Goal: Navigation & Orientation: Understand site structure

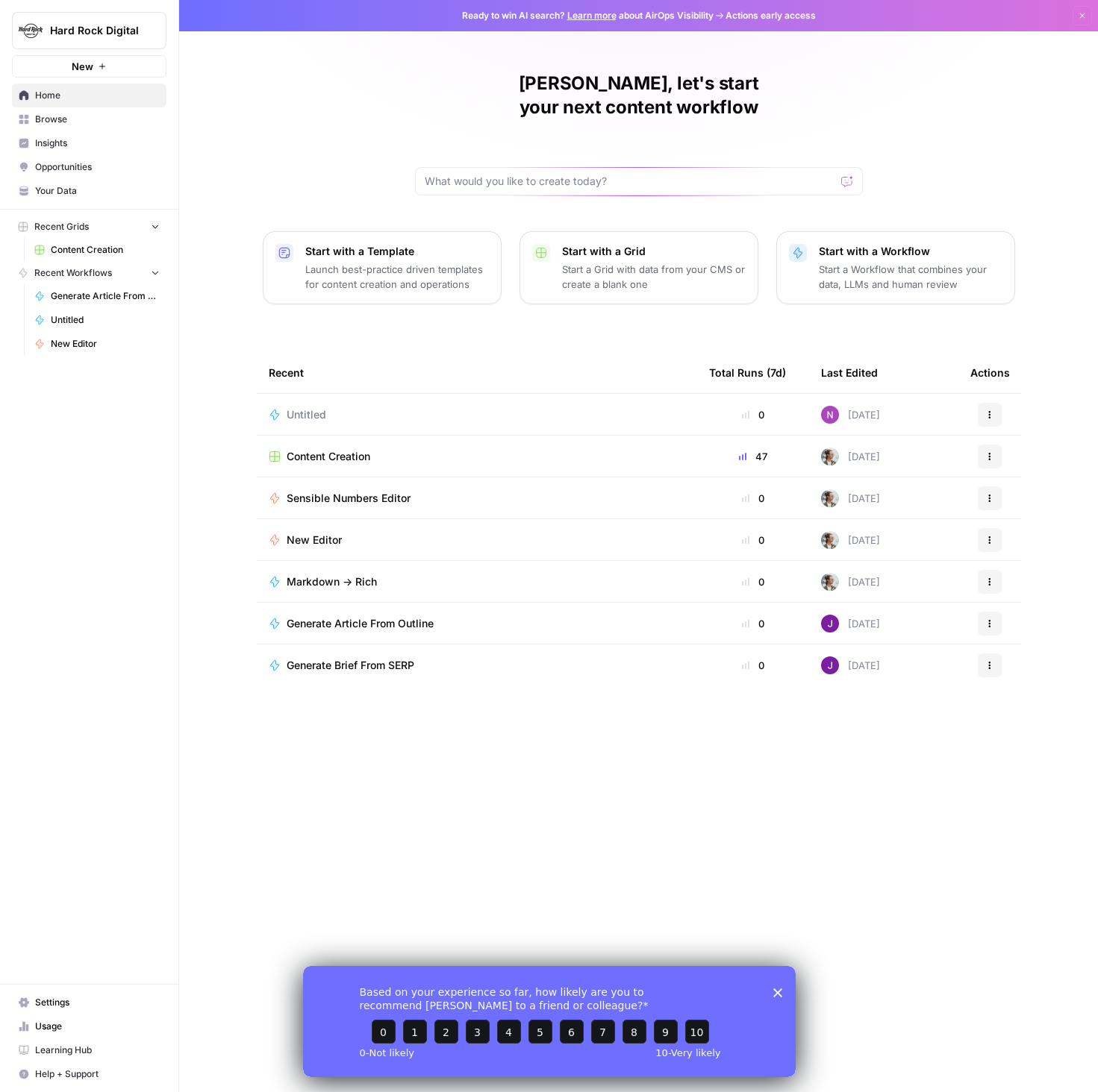
click at [327, 449] on span "Content Creation" at bounding box center [328, 457] width 83 height 15
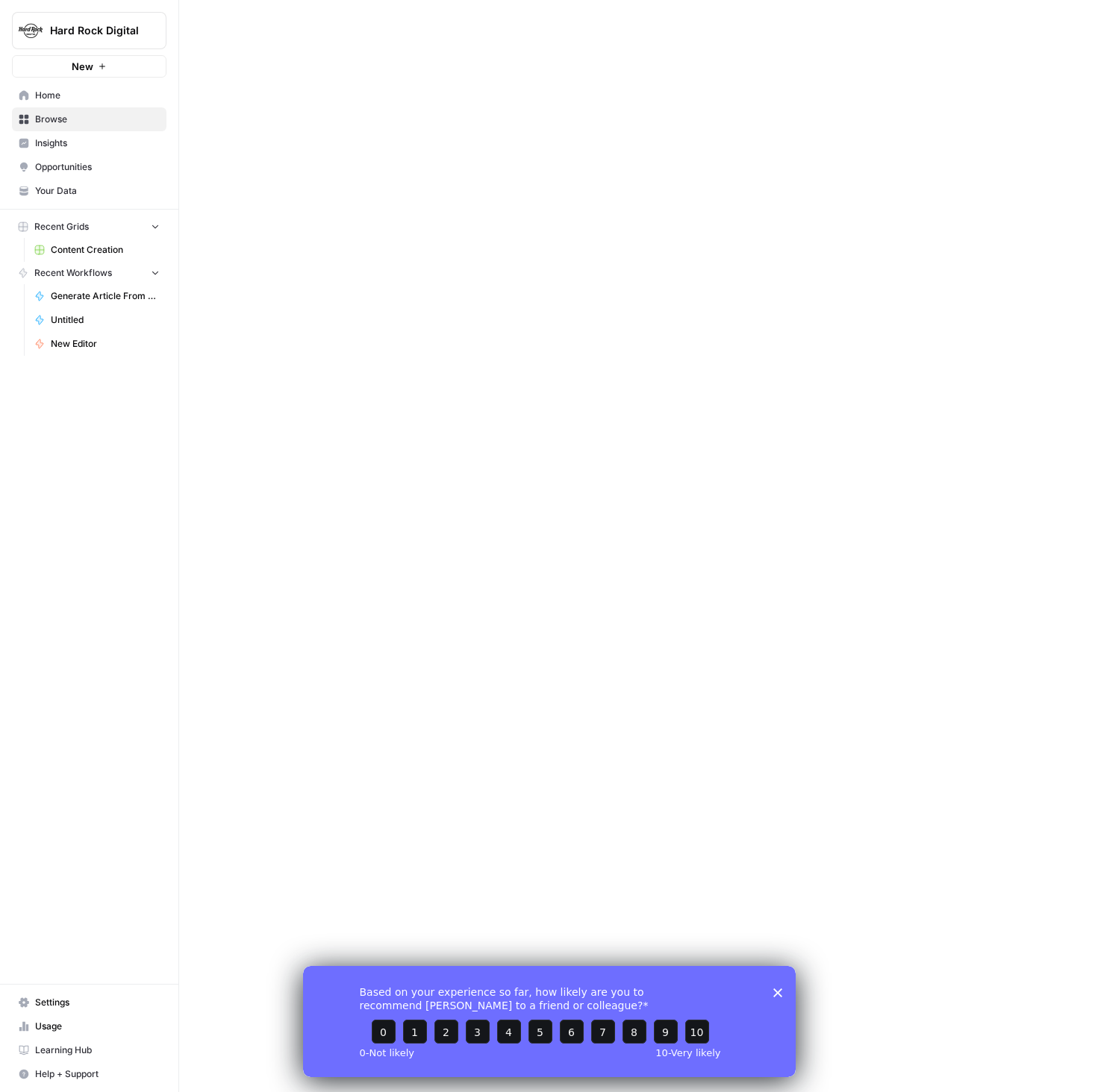
click at [327, 430] on div at bounding box center [638, 546] width 919 height 1092
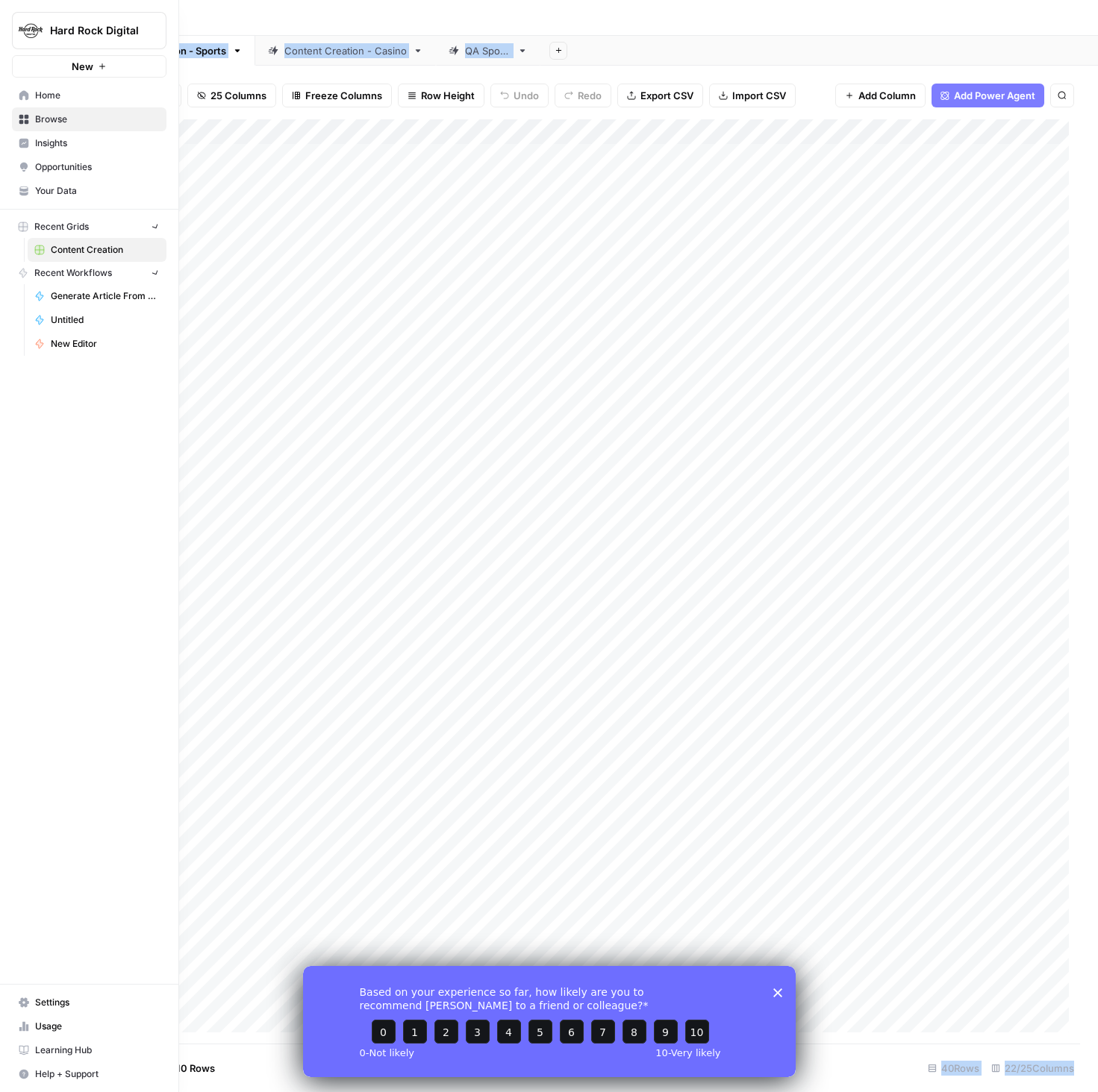
click at [21, 91] on icon at bounding box center [23, 96] width 11 height 11
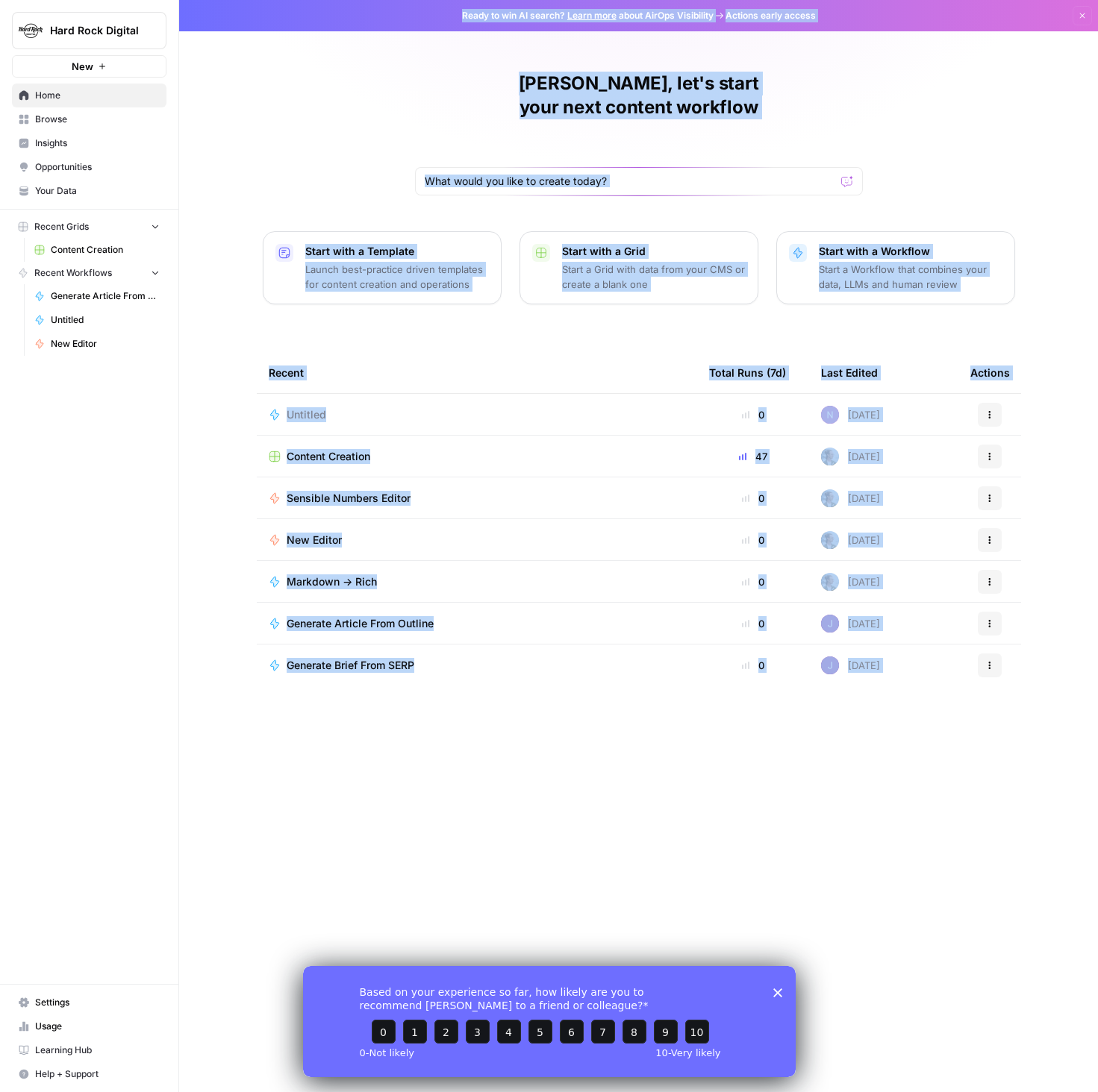
click at [81, 119] on span "Browse" at bounding box center [97, 119] width 125 height 14
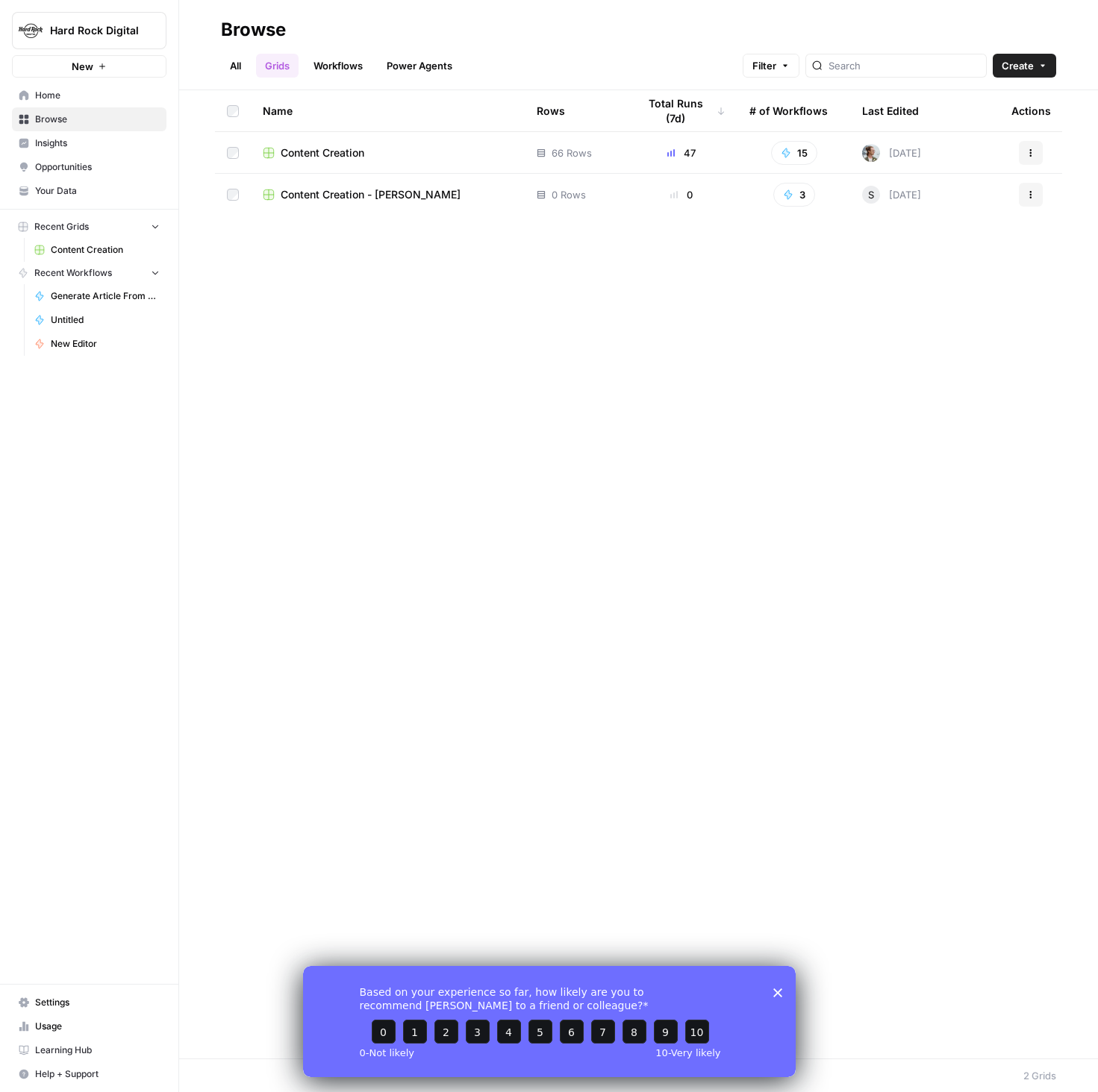
click at [389, 461] on div "Name Rows Total Runs (7d) # of Workflows Last Edited Actions Content Creation 6…" at bounding box center [638, 575] width 919 height 968
click at [334, 142] on td "Content Creation" at bounding box center [388, 152] width 274 height 41
click at [332, 155] on span "Content Creation" at bounding box center [322, 153] width 83 height 15
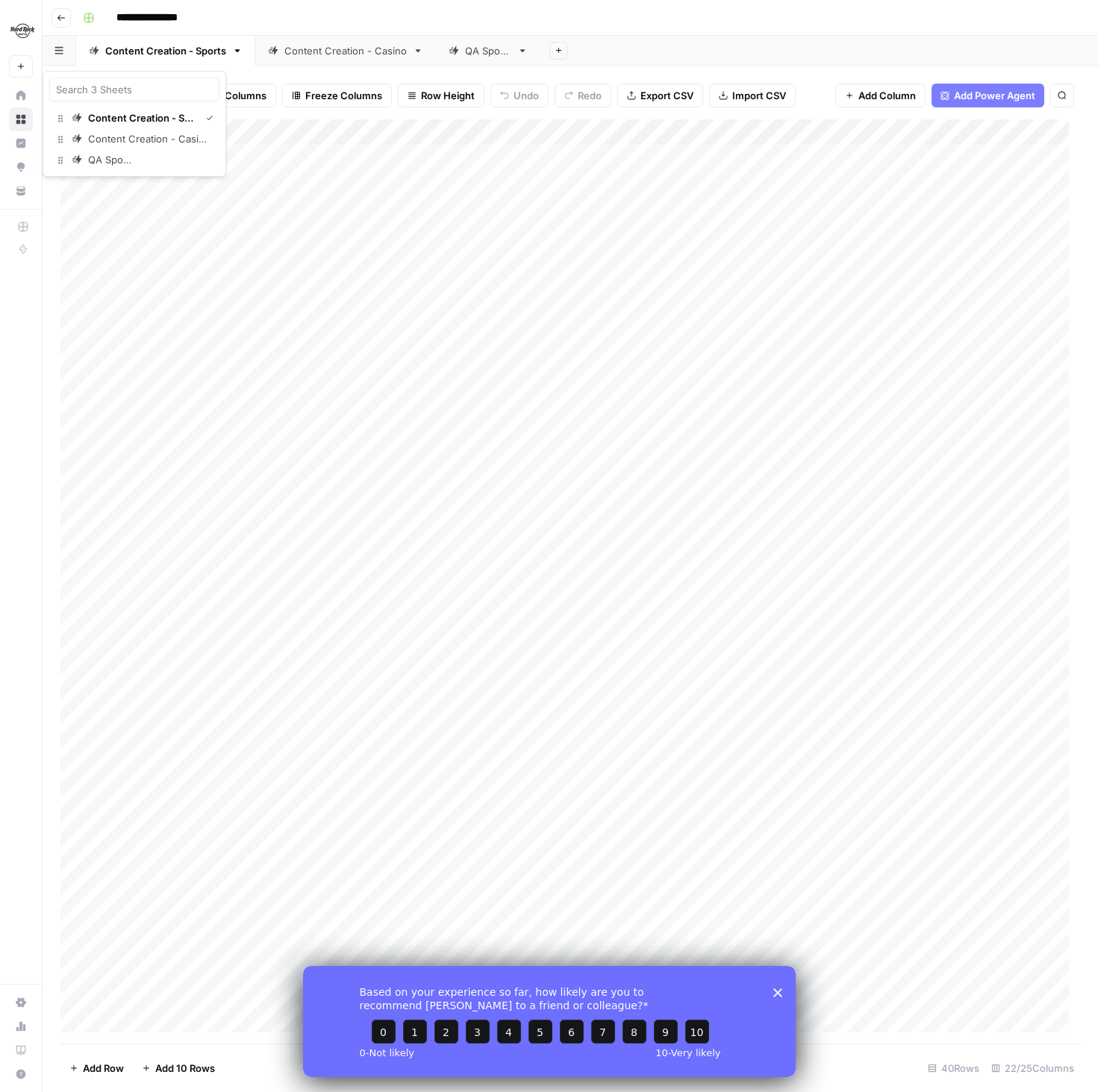
click at [64, 51] on button "button" at bounding box center [59, 50] width 33 height 29
click at [66, 52] on button "button" at bounding box center [59, 50] width 33 height 29
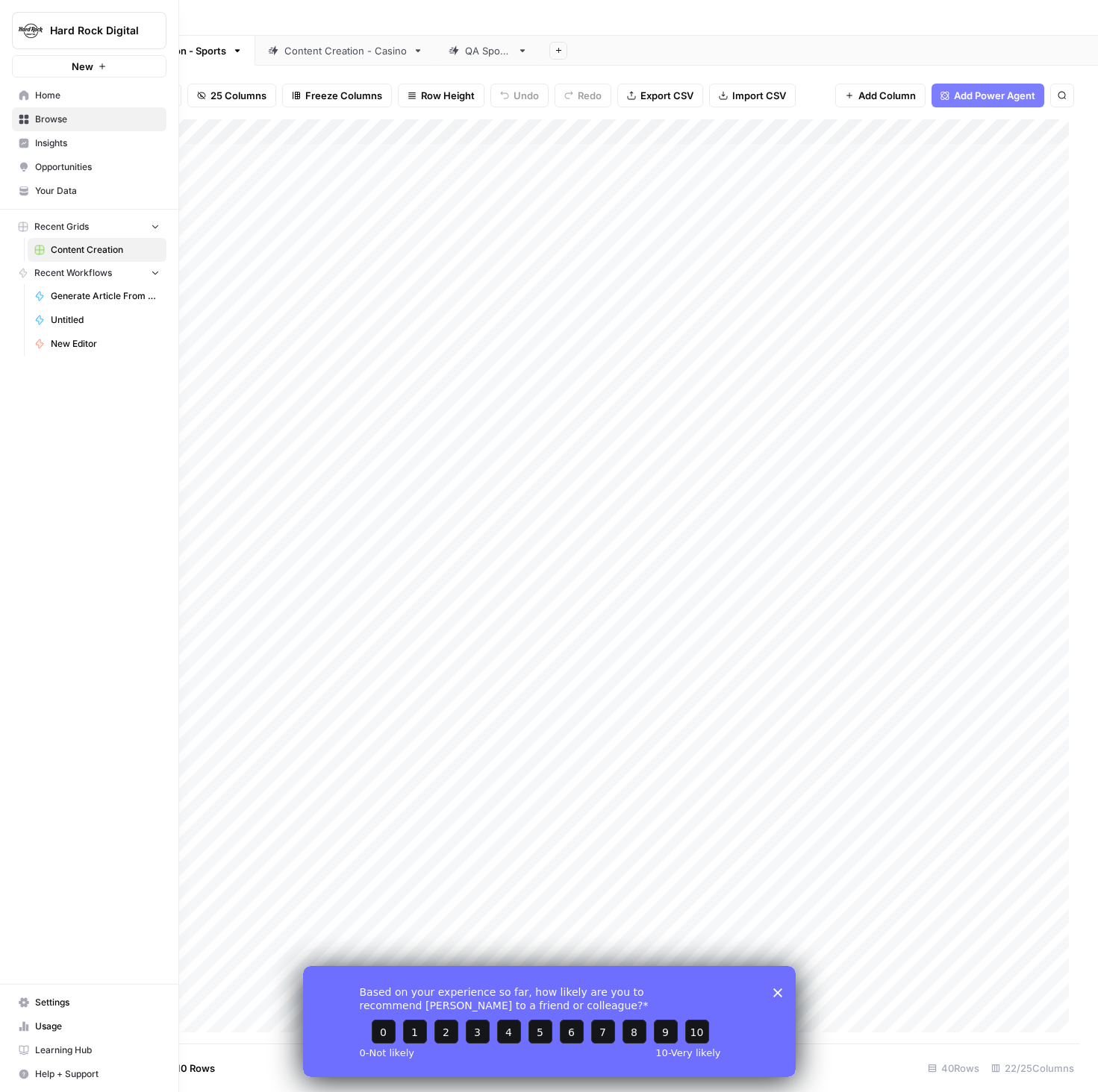
click at [72, 92] on span "Home" at bounding box center [97, 96] width 125 height 14
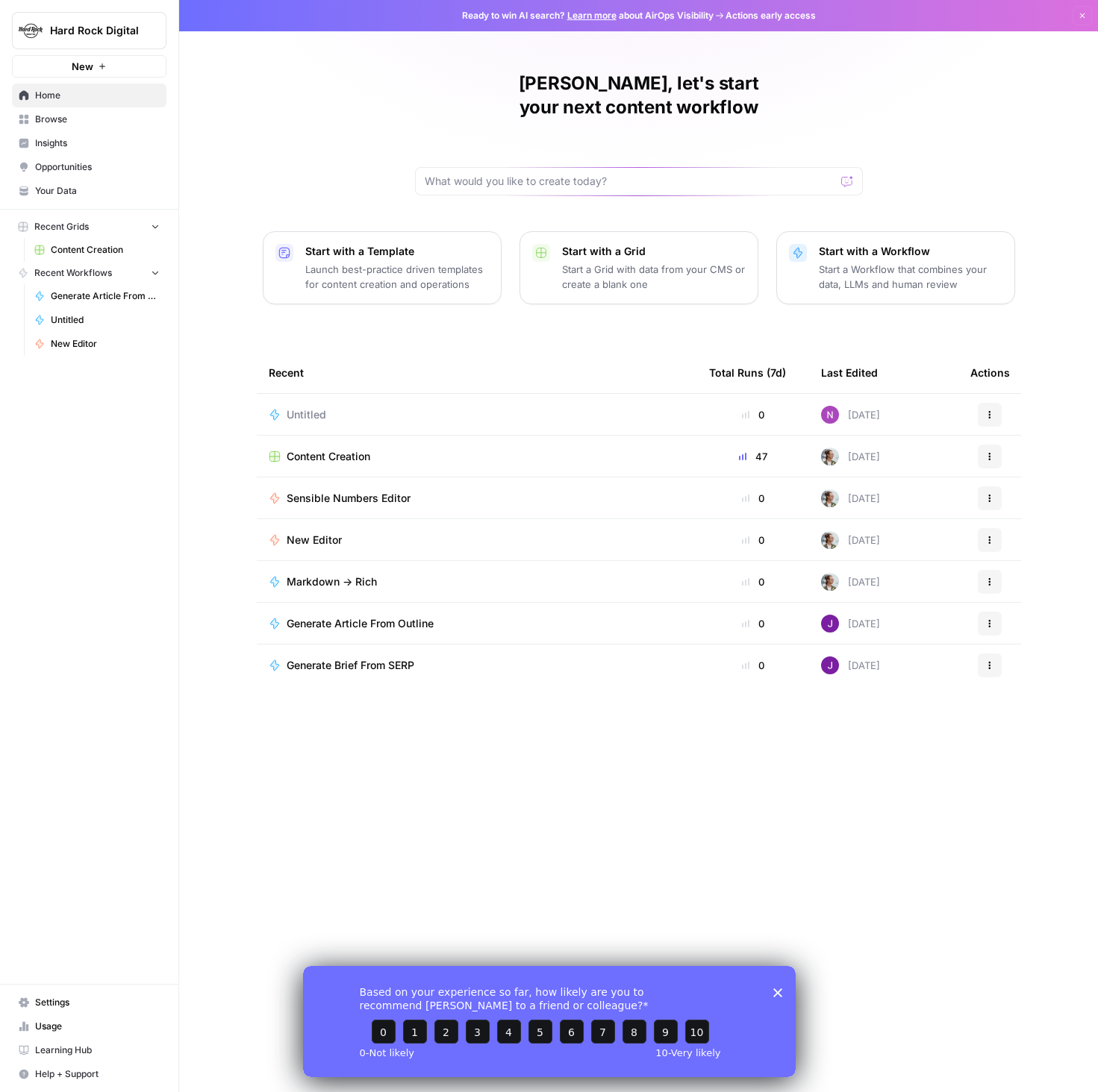
click at [59, 137] on span "Insights" at bounding box center [97, 143] width 125 height 14
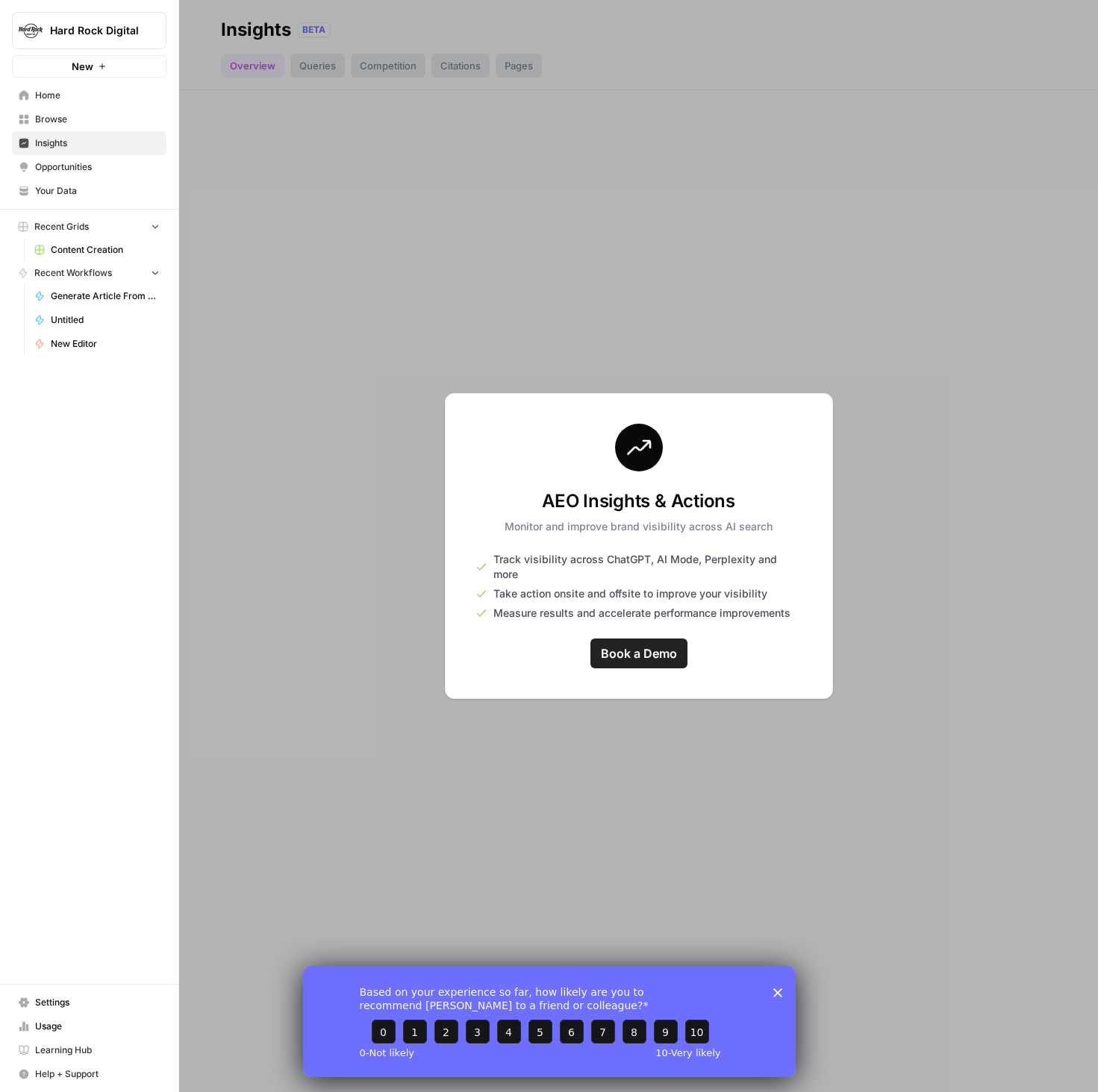
click at [148, 164] on span "Opportunities" at bounding box center [97, 167] width 125 height 14
click at [87, 255] on span "Content Creation" at bounding box center [105, 249] width 109 height 14
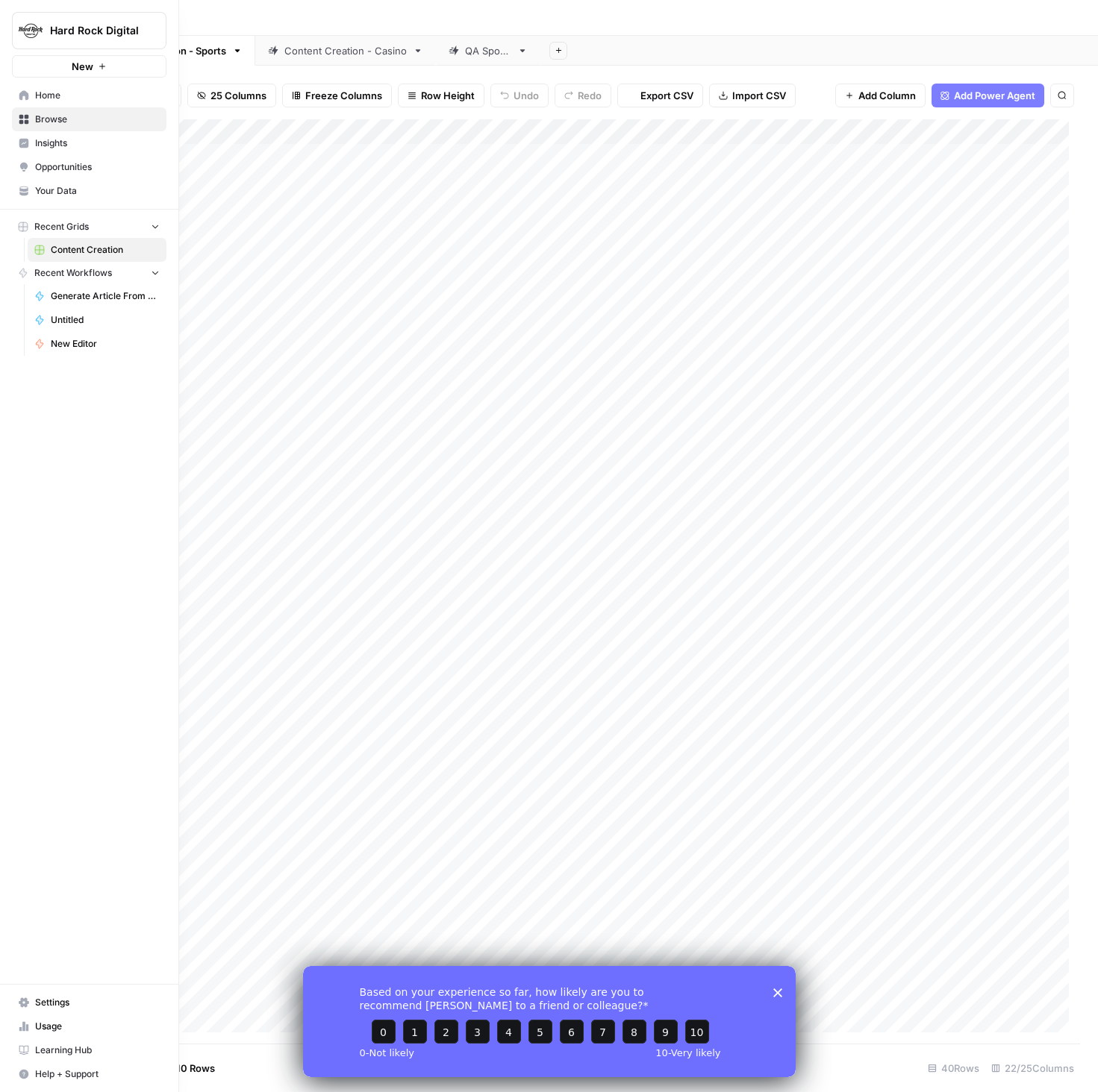
click at [62, 145] on span "Insights" at bounding box center [97, 143] width 125 height 14
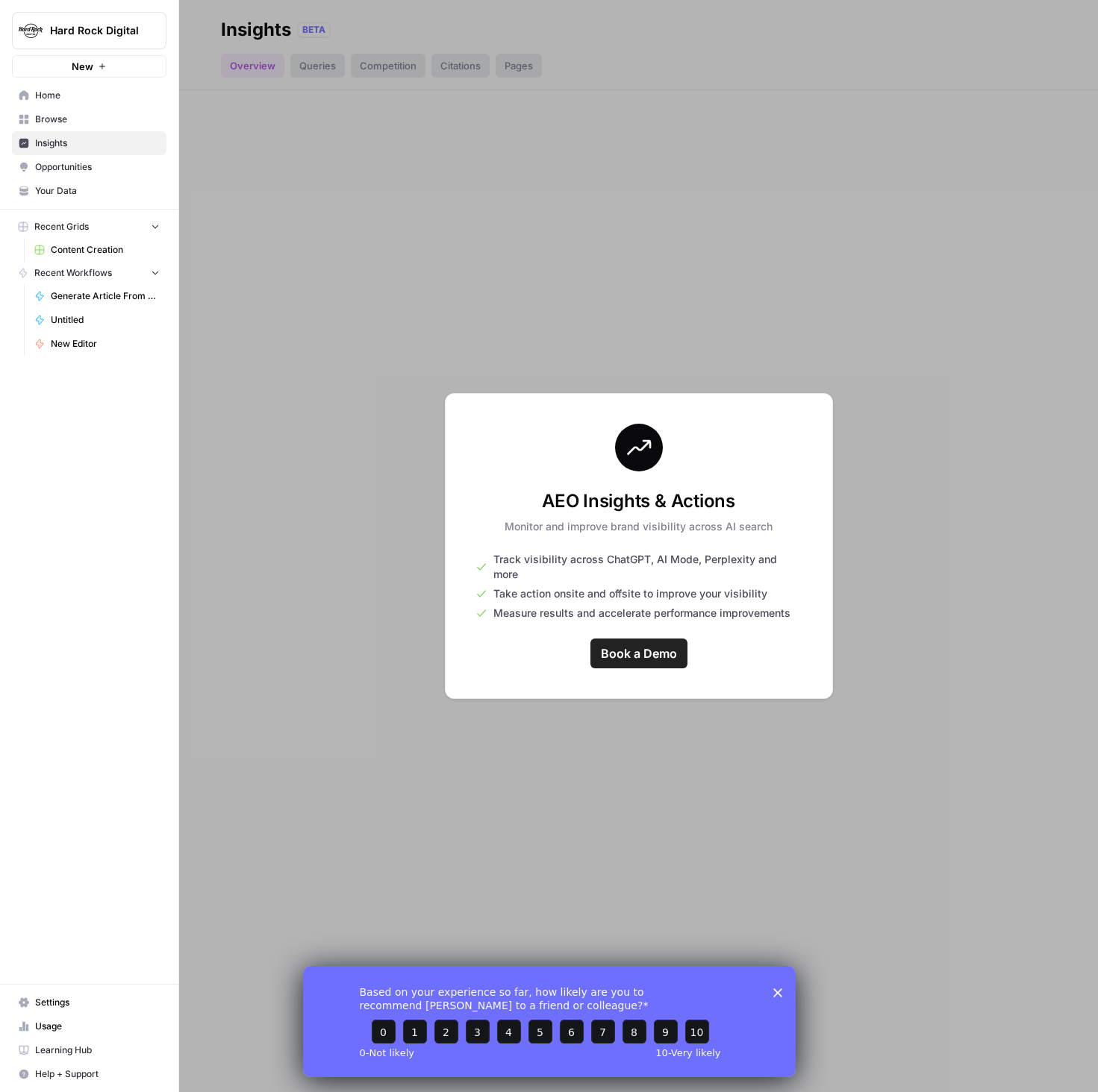
drag, startPoint x: 557, startPoint y: 484, endPoint x: 549, endPoint y: 472, distance: 14.4
click at [555, 482] on div "AEO Insights & Actions Monitor and improve brand visibility across AI search Tr…" at bounding box center [638, 546] width 388 height 306
click at [406, 240] on div at bounding box center [638, 546] width 919 height 1092
click at [61, 121] on span "Browse" at bounding box center [97, 119] width 125 height 14
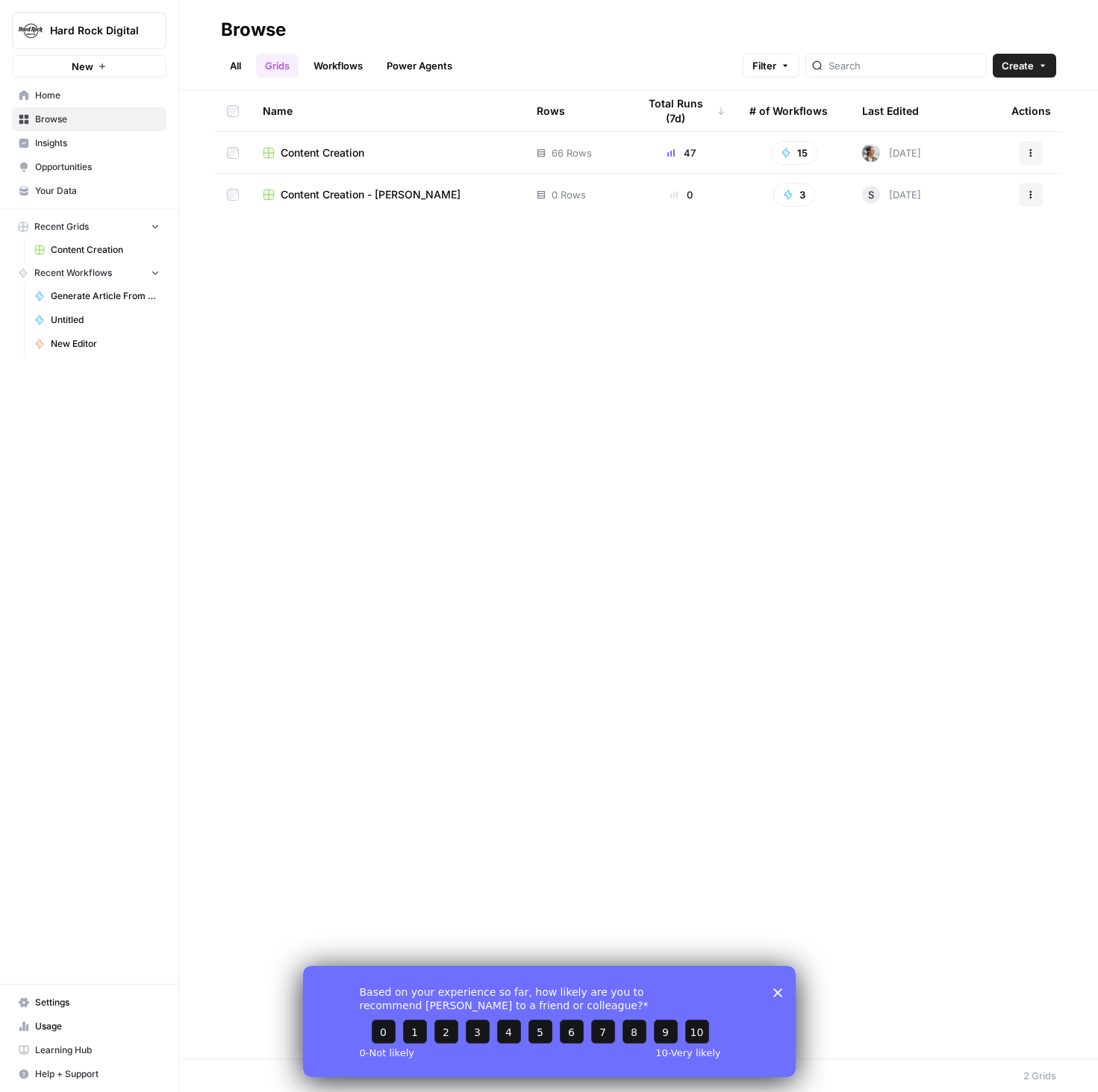
click at [296, 157] on span "Content Creation" at bounding box center [322, 153] width 83 height 15
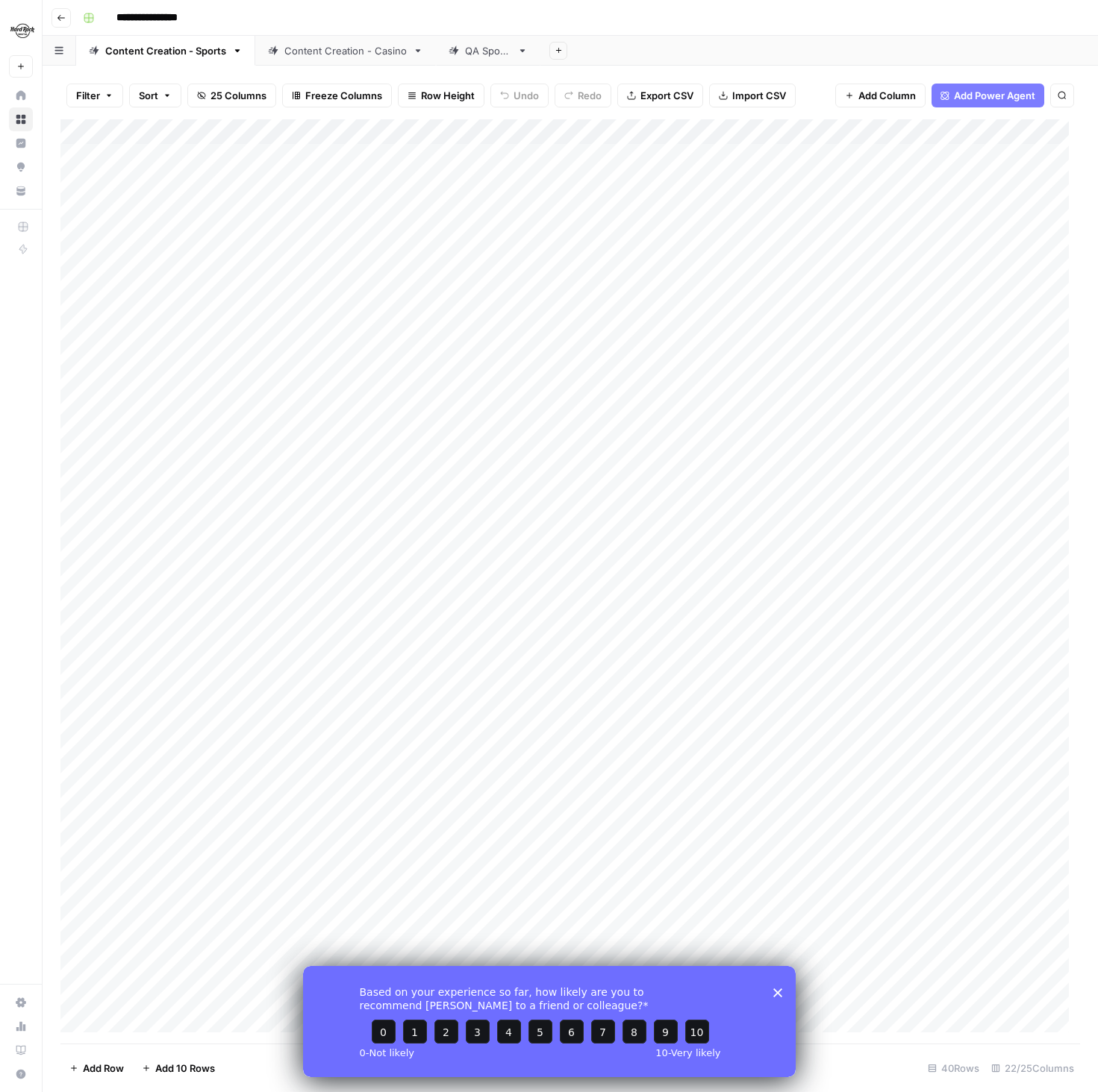
drag, startPoint x: 778, startPoint y: 992, endPoint x: 968, endPoint y: 1804, distance: 833.9
click at [778, 992] on icon "Close survey" at bounding box center [777, 992] width 9 height 9
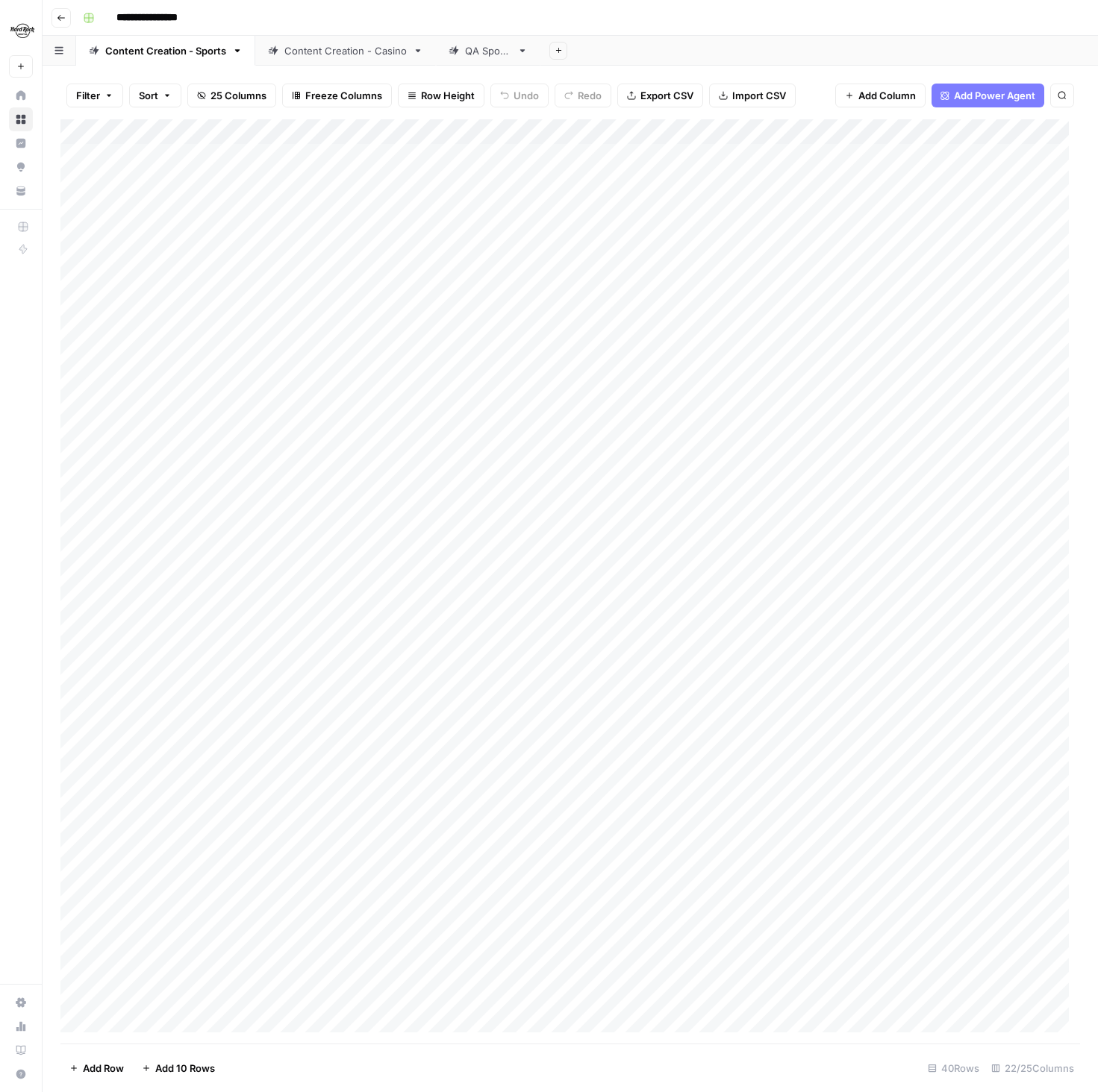
click at [60, 52] on icon "button" at bounding box center [58, 50] width 9 height 8
click at [57, 18] on icon "button" at bounding box center [61, 18] width 9 height 9
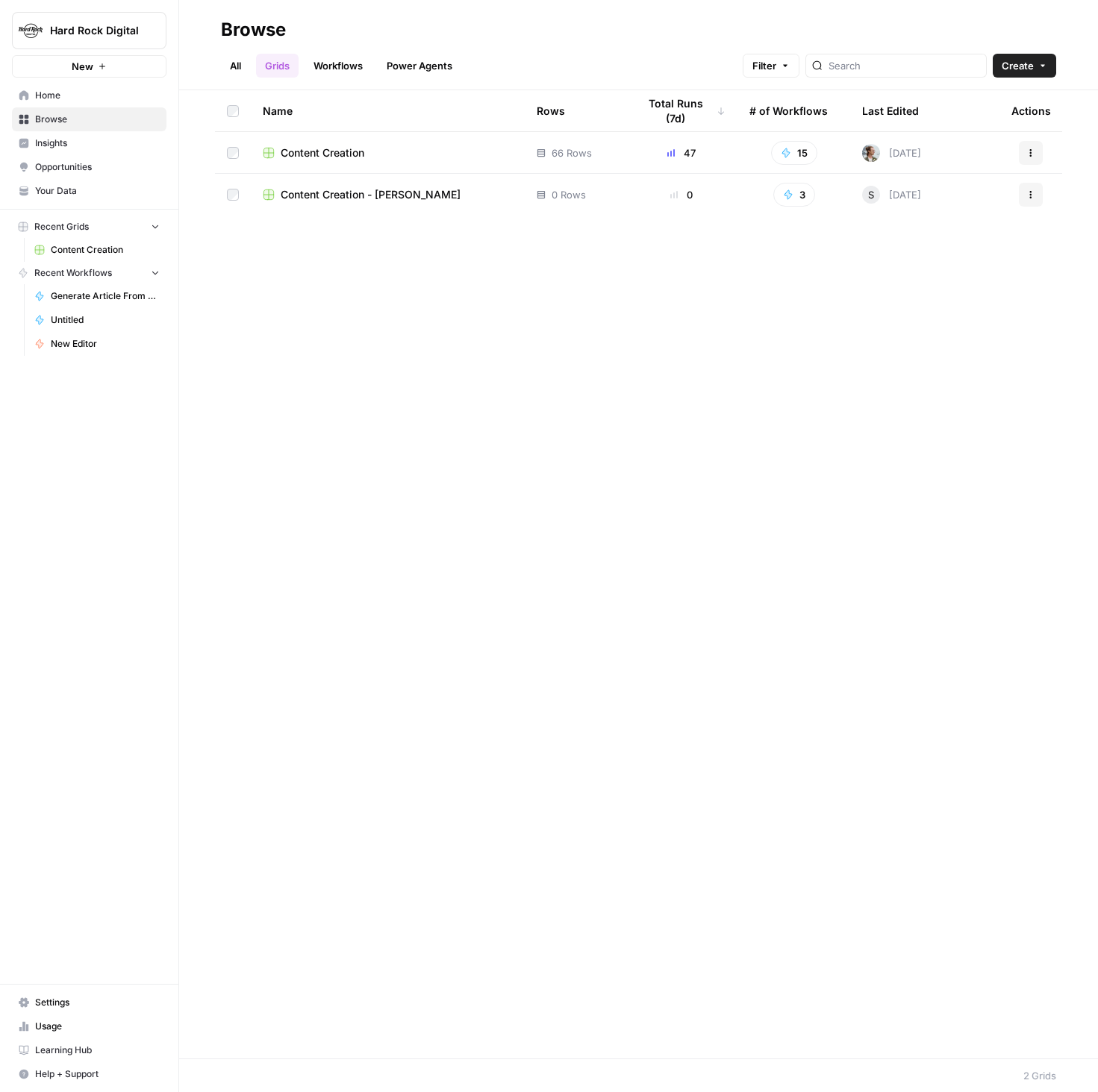
click at [346, 153] on span "Content Creation" at bounding box center [322, 153] width 83 height 15
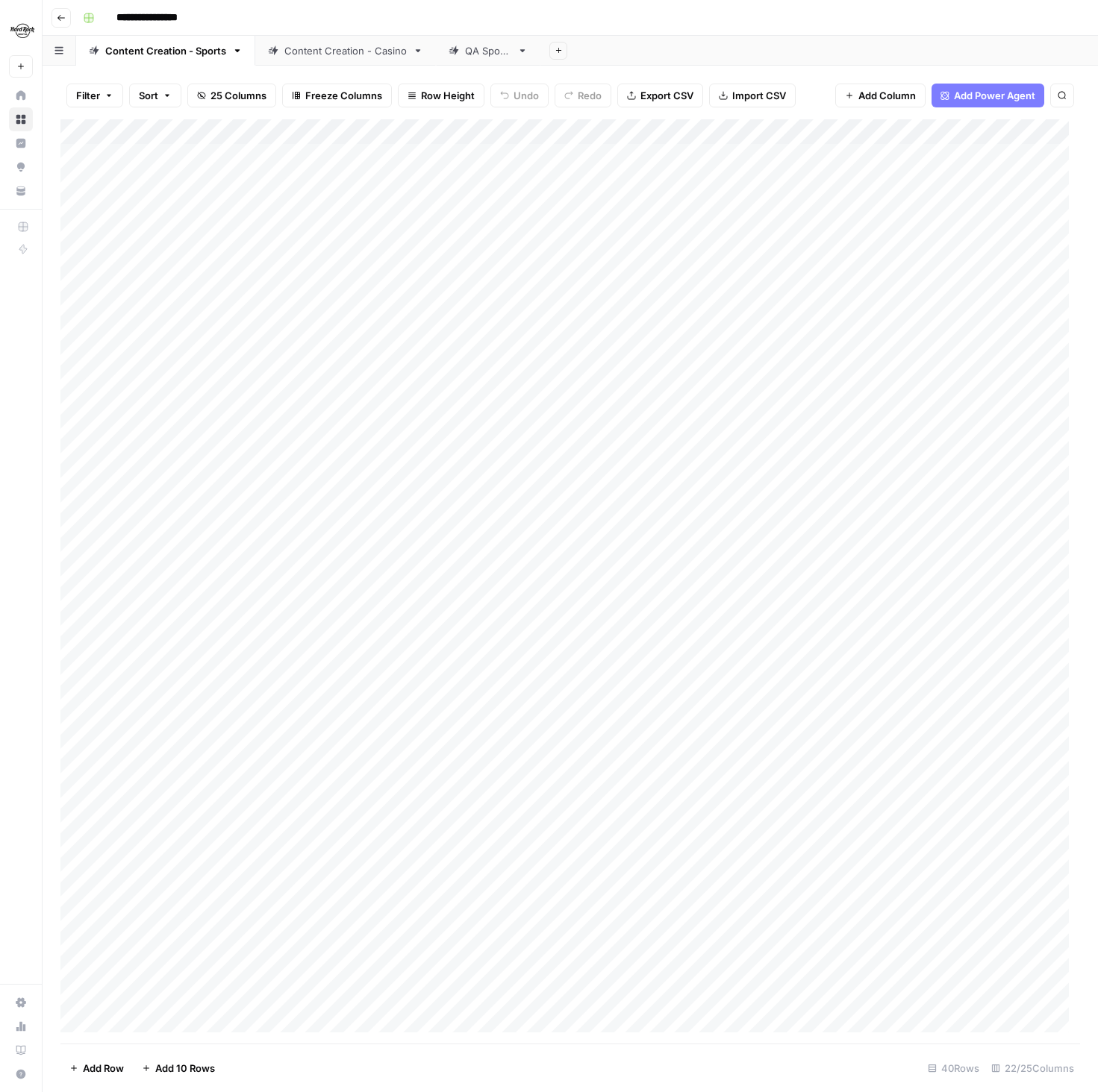
click at [64, 21] on icon "button" at bounding box center [61, 18] width 9 height 9
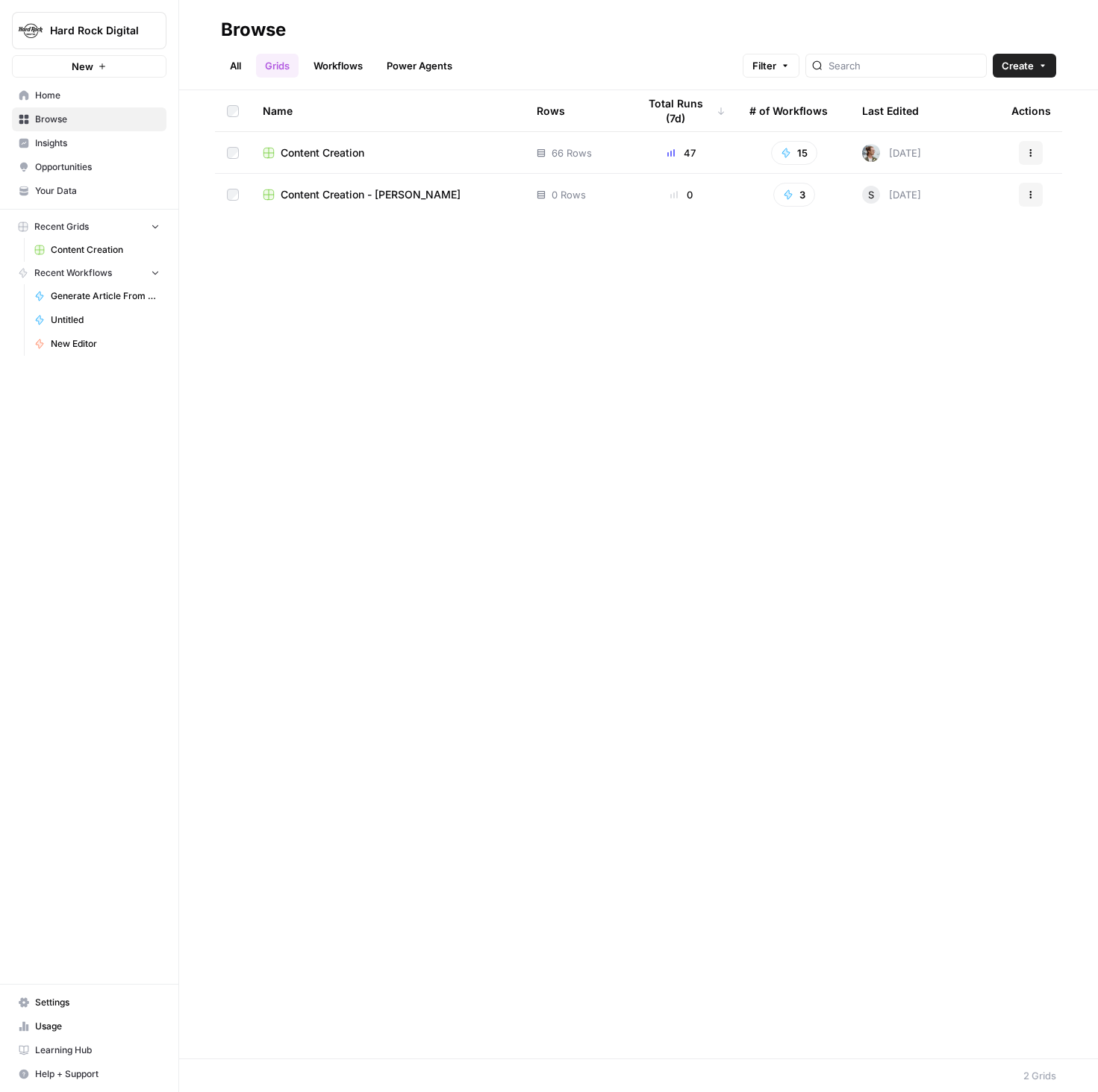
click at [343, 62] on link "Workflows" at bounding box center [338, 65] width 67 height 23
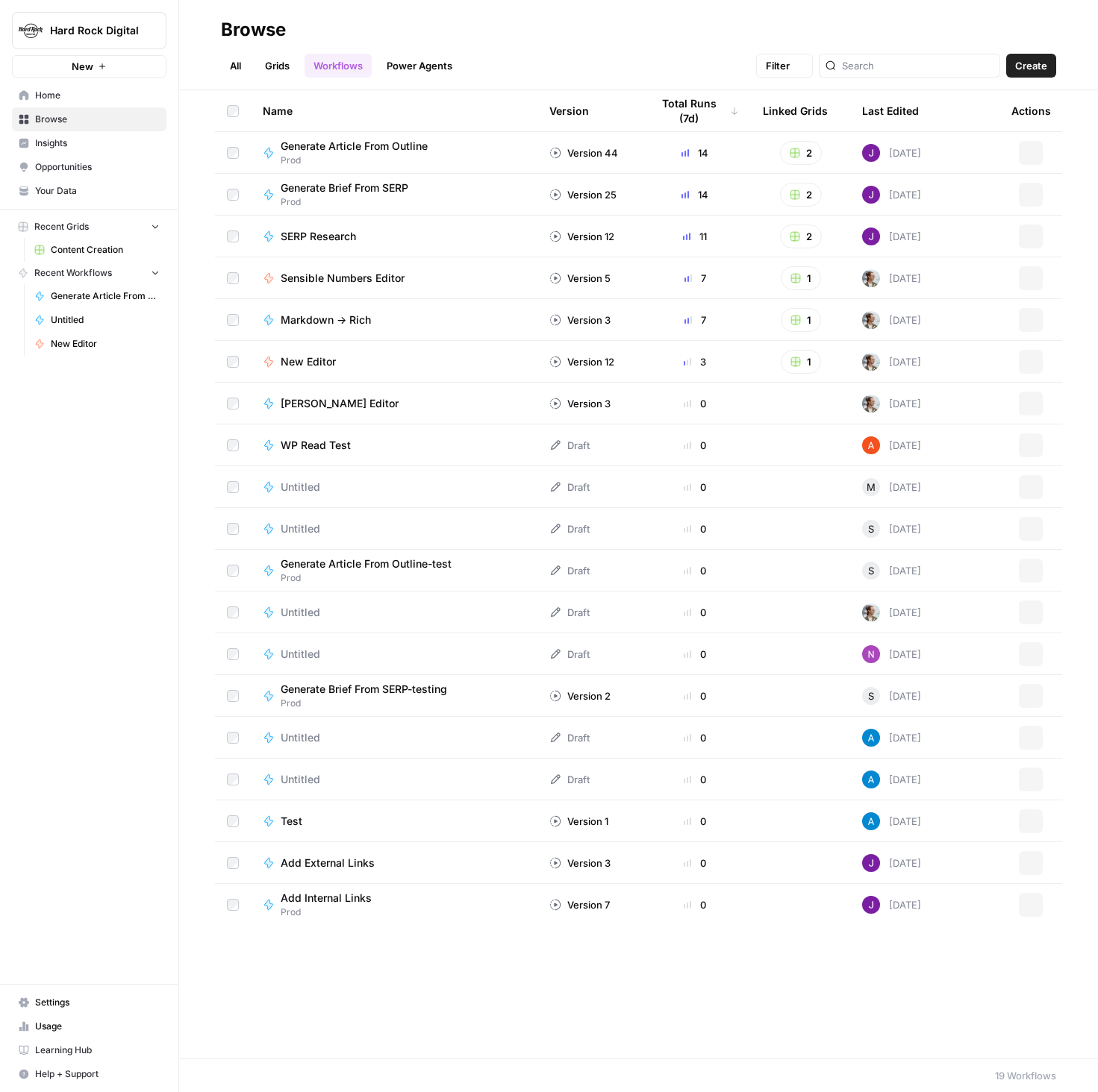
click at [419, 68] on link "Power Agents" at bounding box center [419, 65] width 83 height 23
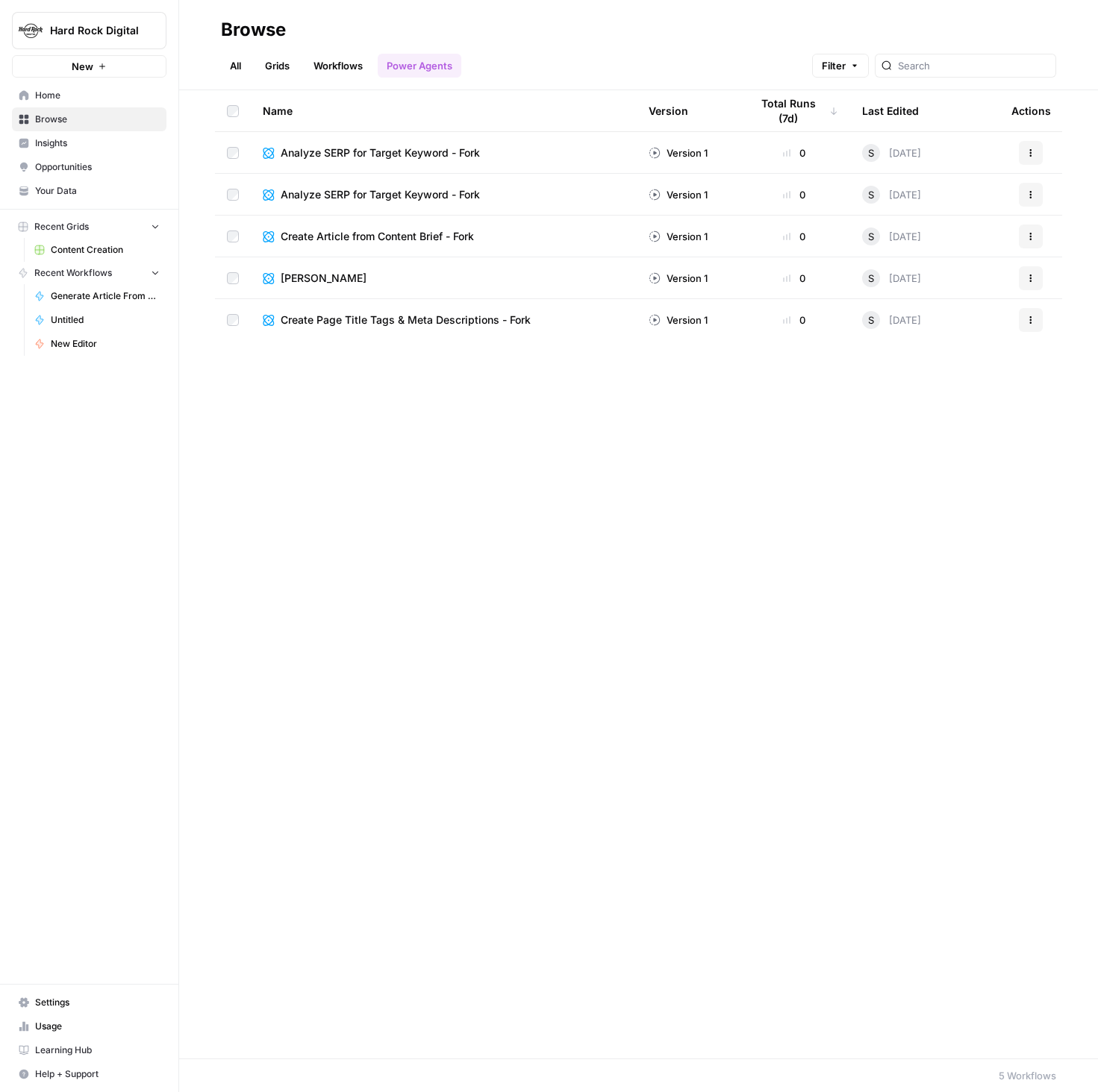
click at [236, 68] on link "All" at bounding box center [236, 65] width 29 height 23
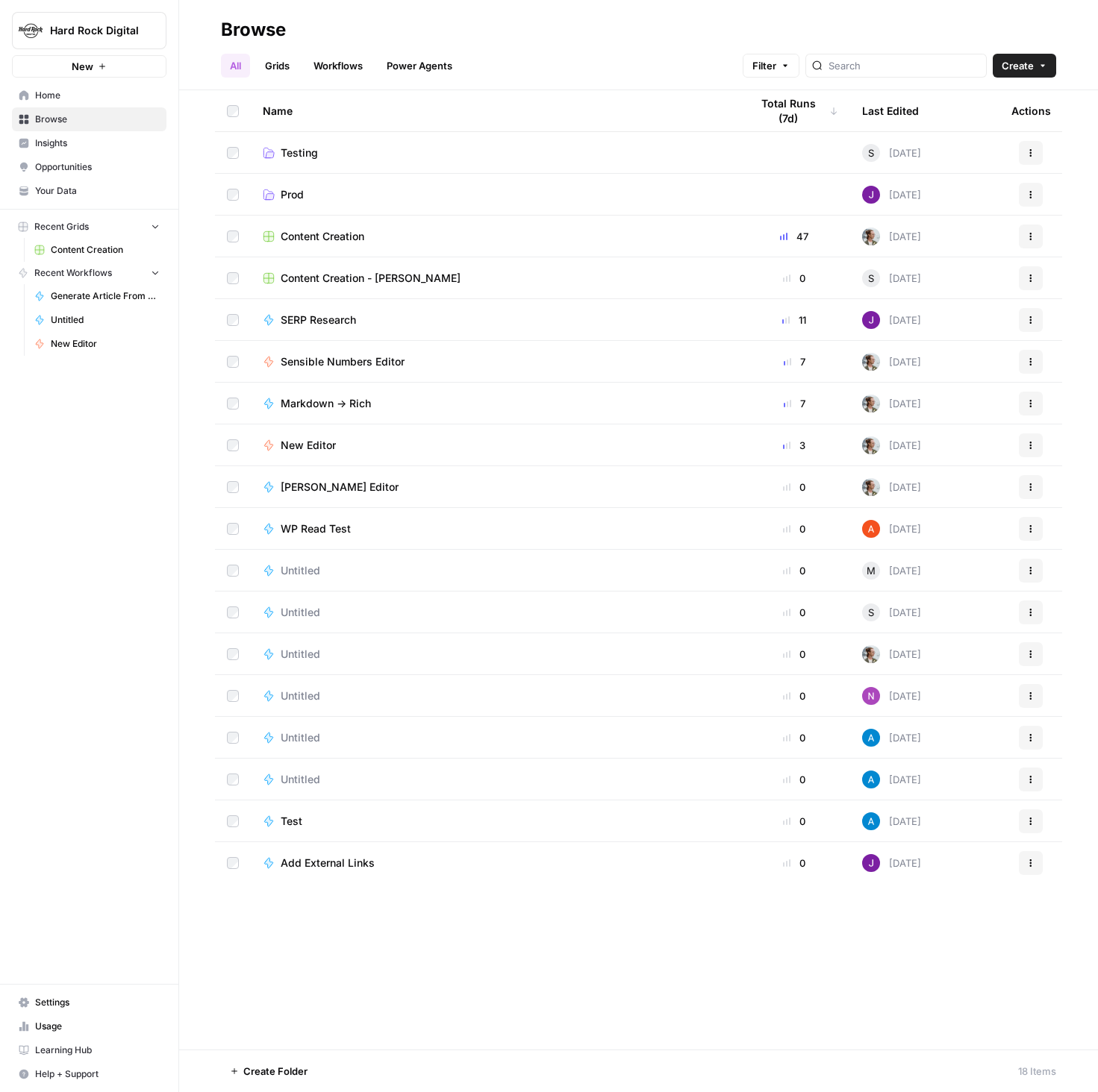
click at [81, 186] on span "Your Data" at bounding box center [97, 191] width 125 height 14
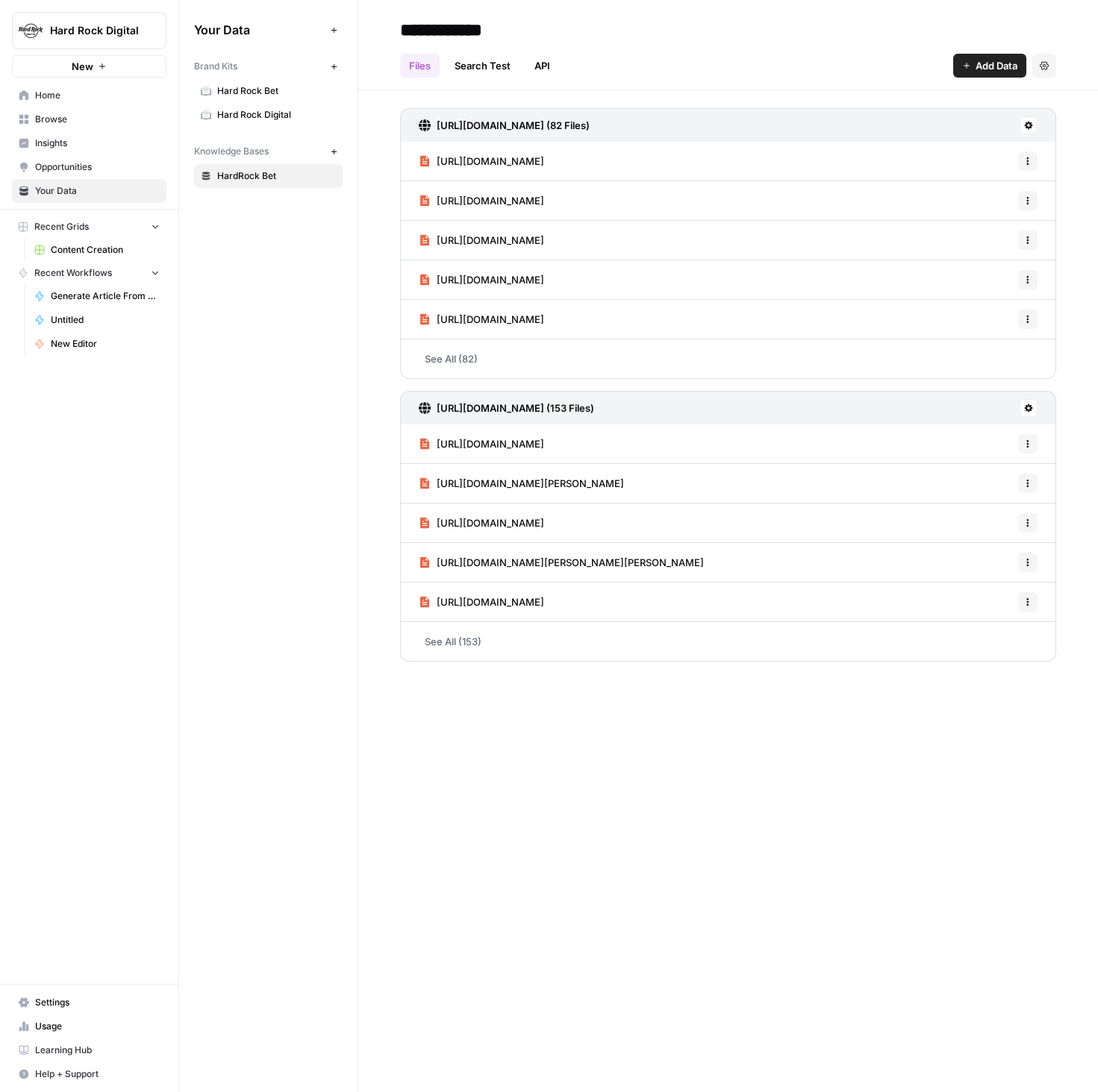
click at [266, 91] on span "Hard Rock Bet" at bounding box center [276, 91] width 119 height 14
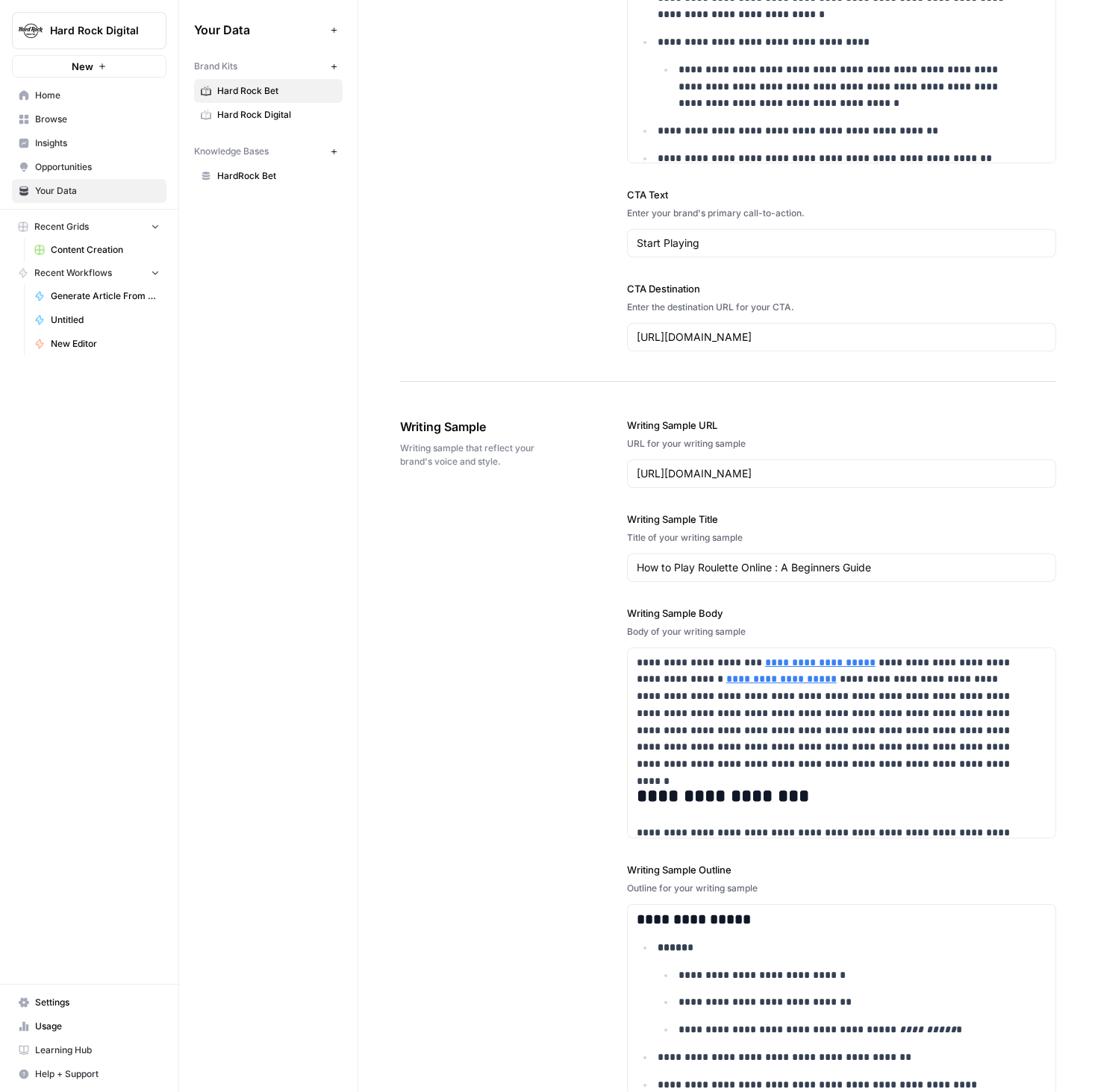
scroll to position [1838, 0]
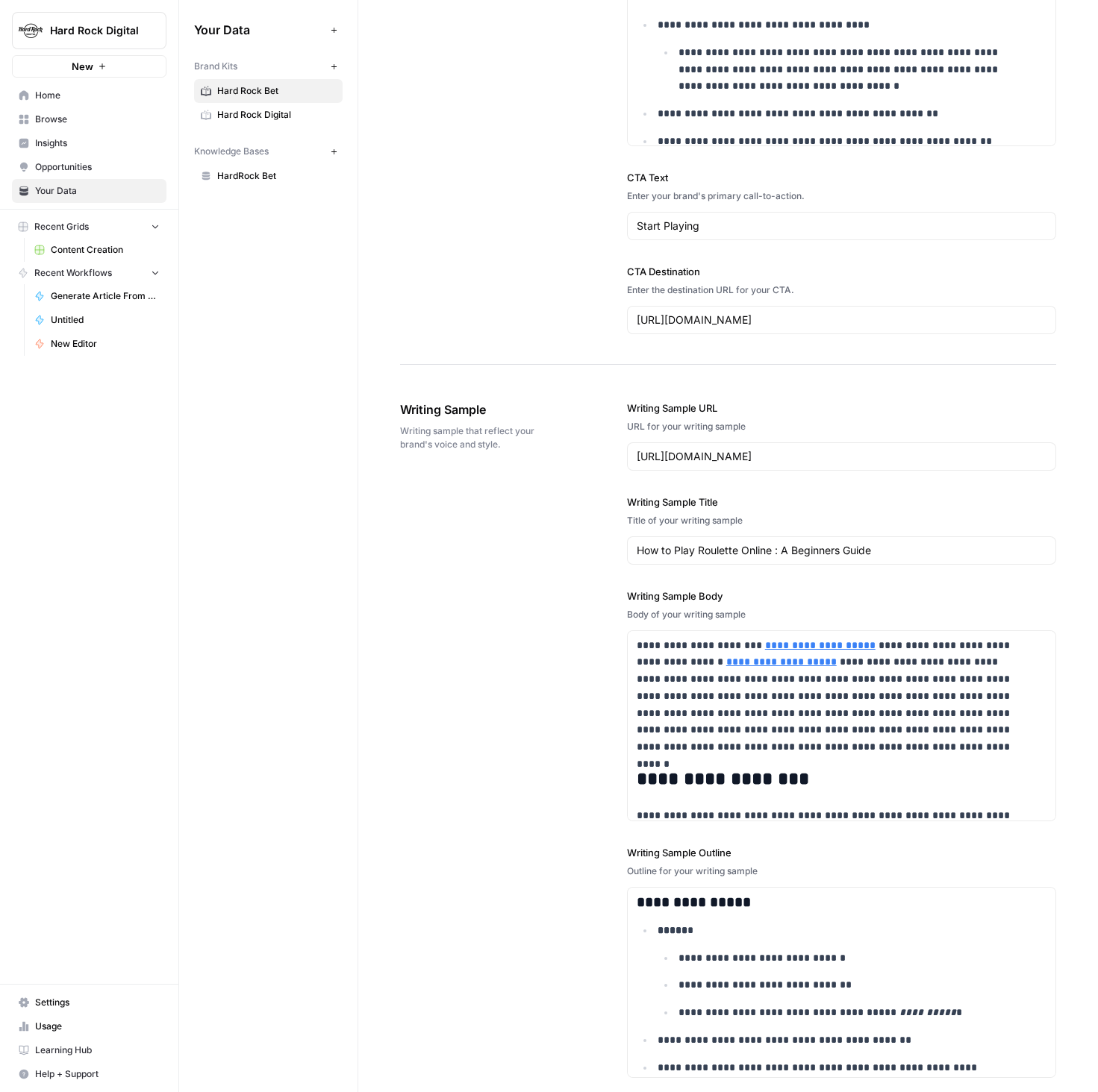
click at [500, 617] on div "**********" at bounding box center [728, 740] width 656 height 738
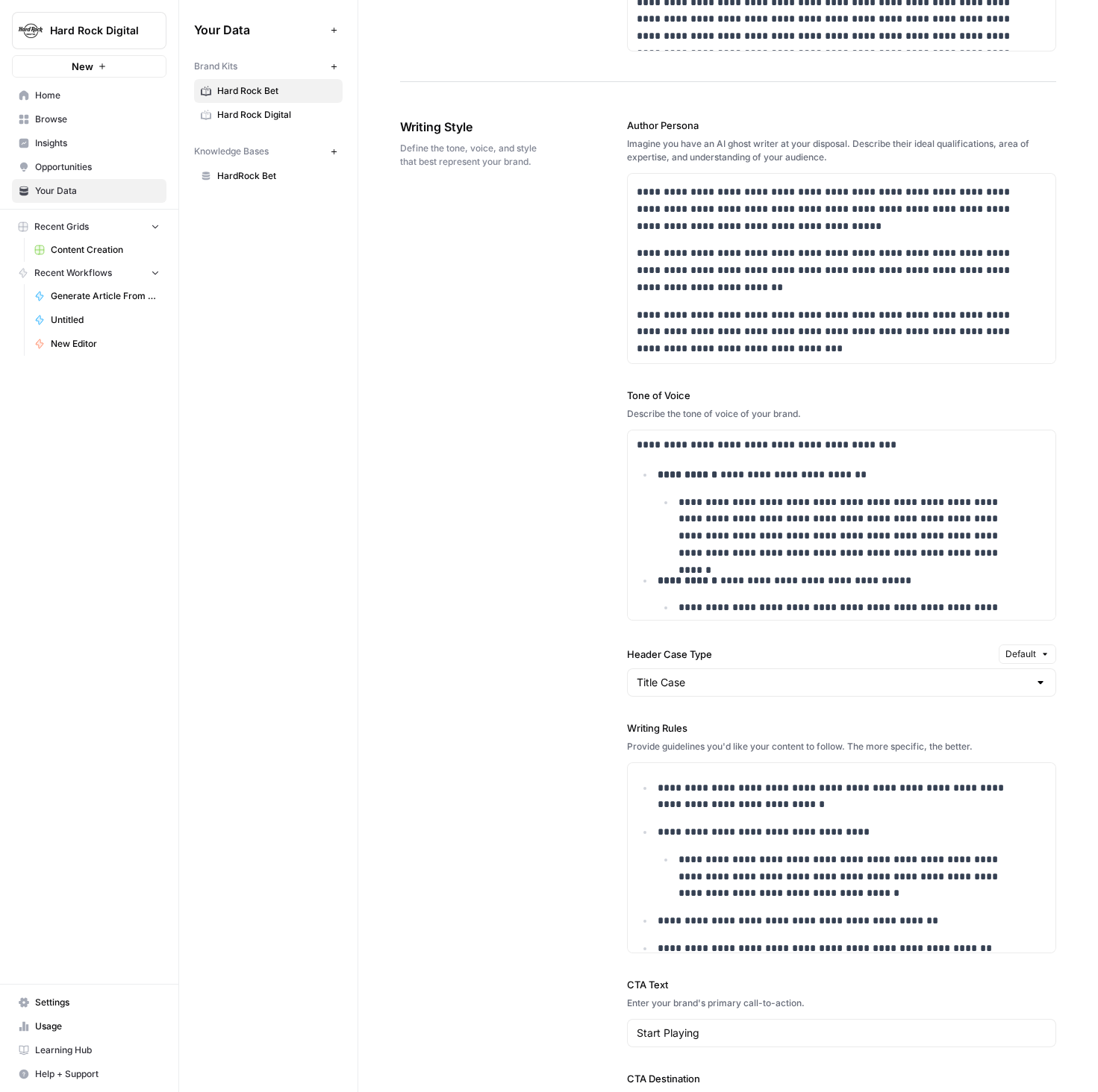
scroll to position [1016, 0]
